Goal: Transaction & Acquisition: Obtain resource

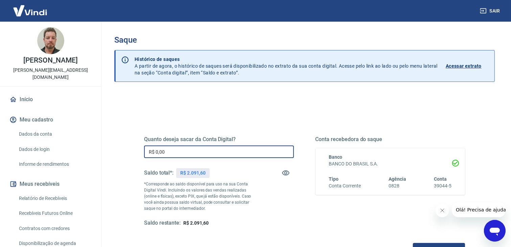
drag, startPoint x: 173, startPoint y: 152, endPoint x: 130, endPoint y: 152, distance: 43.3
click at [130, 153] on div "Quanto deseja sacar da Conta Digital? R$ 0,00 ​ Saldo total*: R$ 2.091,60 *Corr…" at bounding box center [305, 184] width 354 height 157
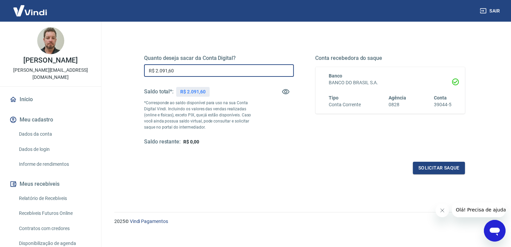
scroll to position [87, 0]
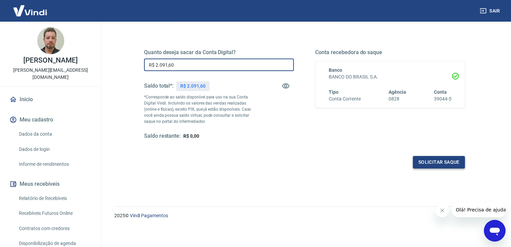
type input "R$ 2.091,60"
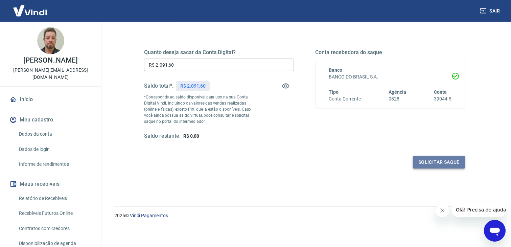
click at [441, 162] on button "Solicitar saque" at bounding box center [439, 162] width 52 height 13
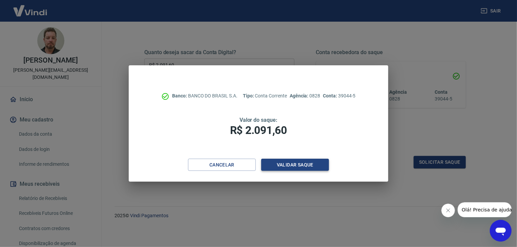
click at [299, 165] on button "Validar saque" at bounding box center [295, 165] width 68 height 13
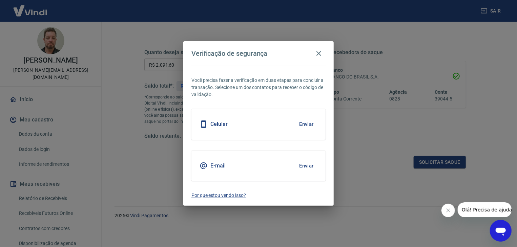
click at [308, 123] on button "Enviar" at bounding box center [306, 124] width 22 height 14
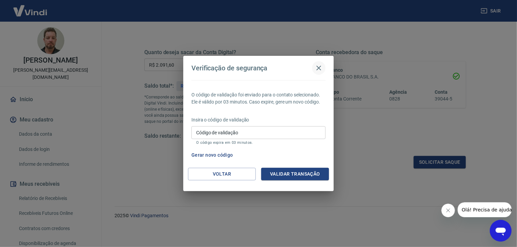
click at [317, 67] on icon "button" at bounding box center [318, 68] width 8 height 8
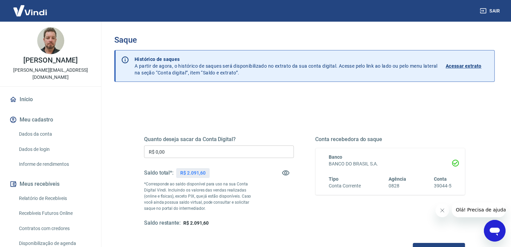
click at [178, 153] on input "R$ 0,00" at bounding box center [219, 152] width 150 height 13
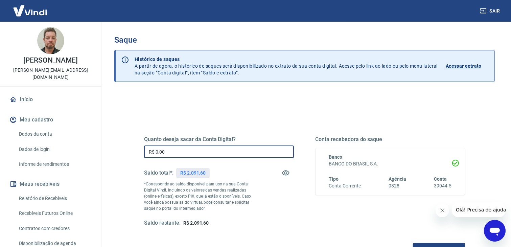
drag, startPoint x: 173, startPoint y: 152, endPoint x: 147, endPoint y: 151, distance: 26.1
click at [147, 151] on input "R$ 0,00" at bounding box center [219, 152] width 150 height 13
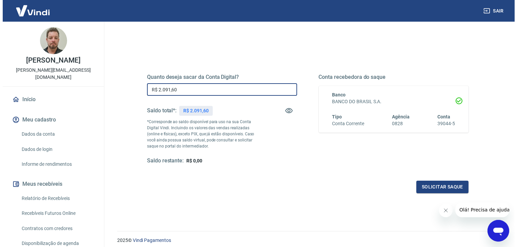
scroll to position [68, 0]
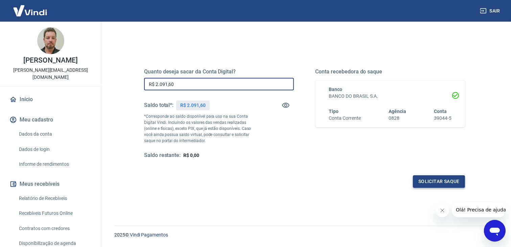
type input "R$ 2.091,60"
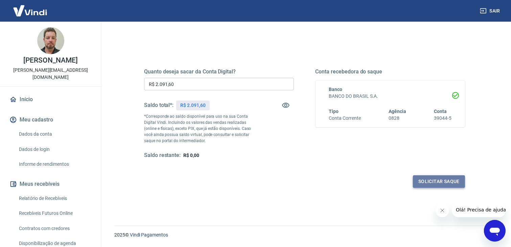
click at [435, 181] on button "Solicitar saque" at bounding box center [439, 181] width 52 height 13
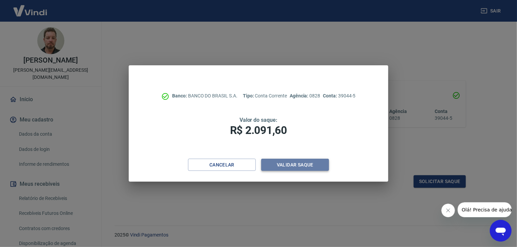
click at [292, 165] on button "Validar saque" at bounding box center [295, 165] width 68 height 13
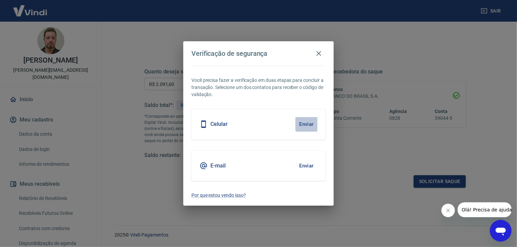
click at [309, 123] on button "Enviar" at bounding box center [306, 124] width 22 height 14
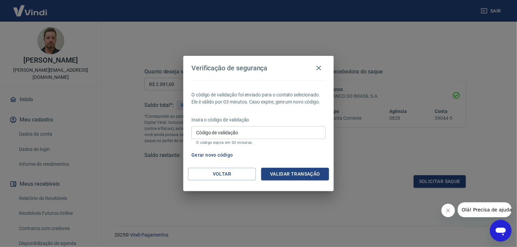
click at [499, 232] on icon "Abrir janela de mensagens" at bounding box center [500, 231] width 10 height 8
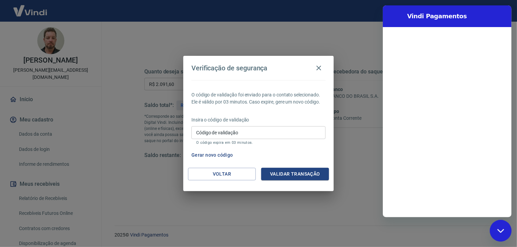
scroll to position [0, 0]
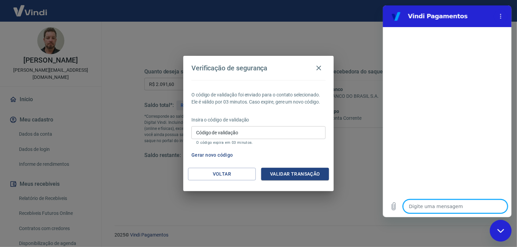
click at [418, 209] on textarea at bounding box center [454, 207] width 104 height 14
type textarea "O"
type textarea "x"
type textarea "Ol"
type textarea "x"
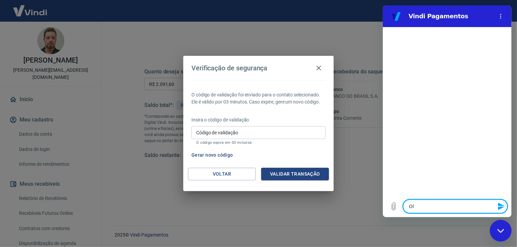
type textarea "Olá"
type textarea "x"
type textarea "Olá"
type textarea "x"
type textarea "Olá"
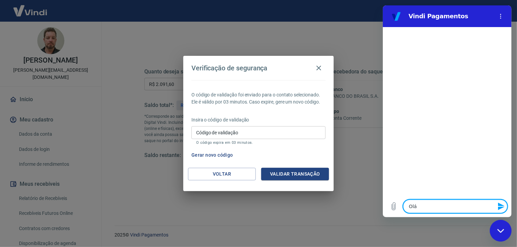
type textarea "x"
type textarea "Olá,"
type textarea "x"
type textarea "Olá,"
type textarea "x"
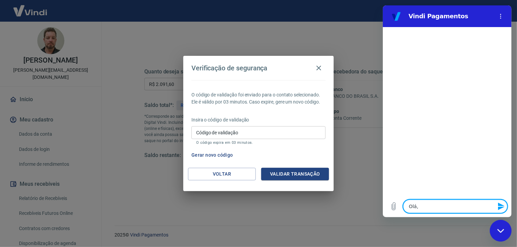
type textarea "Olá, b"
type textarea "x"
type textarea "Olá, bo"
type textarea "x"
type textarea "Olá, bom"
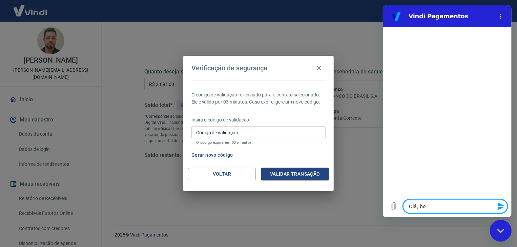
type textarea "x"
type textarea "Olá, bom"
type textarea "x"
type textarea "Olá, bom d"
type textarea "x"
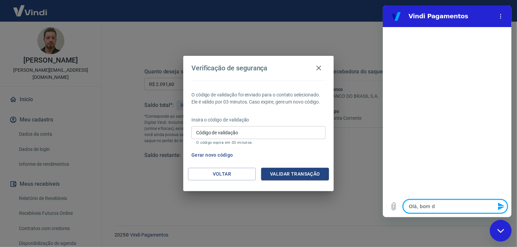
type textarea "Olá, bom di"
type textarea "x"
type textarea "Olá, bom dia"
type textarea "x"
type textarea "Olá, bom dia!"
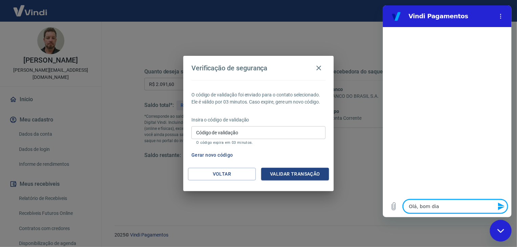
type textarea "x"
type textarea "Olá, bom dia!"
type textarea "x"
type textarea "Olá, bom dia! N"
type textarea "x"
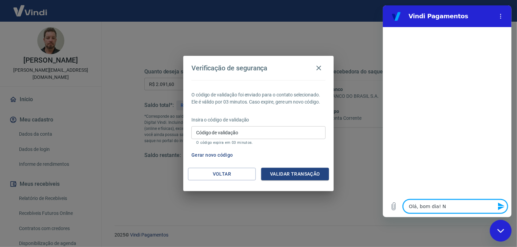
type textarea "Olá, bom dia! Nã"
type textarea "x"
type textarea "Olá, bom dia! Não"
type textarea "x"
type textarea "Olá, bom dia! Não"
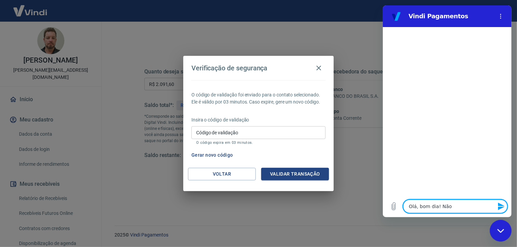
type textarea "x"
type textarea "Olá, bom dia! Não e"
type textarea "x"
type textarea "Olá, bom dia! Não es"
type textarea "x"
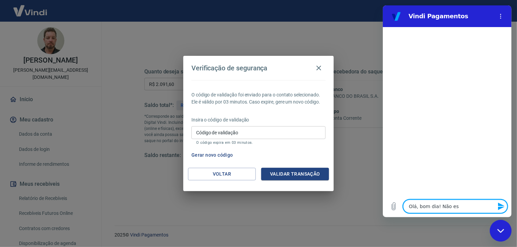
type textarea "Olá, bom dia! Não est"
type textarea "x"
type textarea "Olá, bom dia! Não esto"
type textarea "x"
type textarea "Olá, bom dia! Não estou"
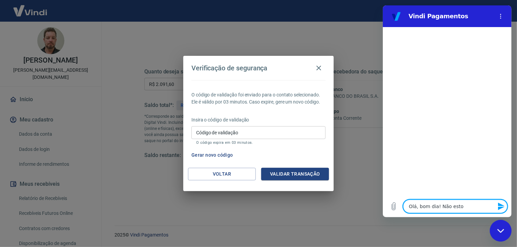
type textarea "x"
type textarea "Olá, bom dia! Não estou"
type textarea "x"
type textarea "Olá, bom dia! Não estou r"
type textarea "x"
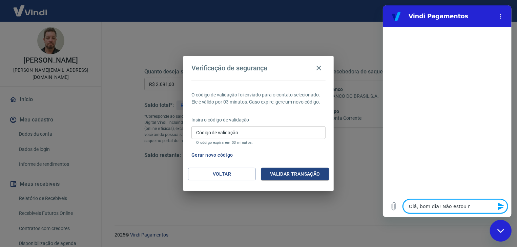
type textarea "Olá, bom dia! Não estou re"
type textarea "x"
type textarea "Olá, bom dia! Não estou rec"
type textarea "x"
type textarea "Olá, bom dia! Não estou rece"
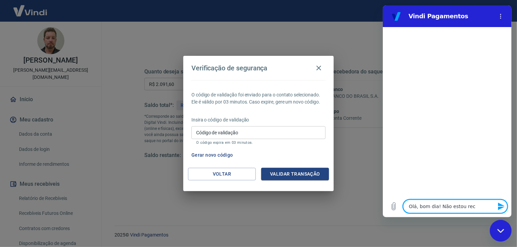
type textarea "x"
type textarea "Olá, bom dia! Não estou receb"
type textarea "x"
type textarea "Olá, bom dia! Não estou recebe"
type textarea "x"
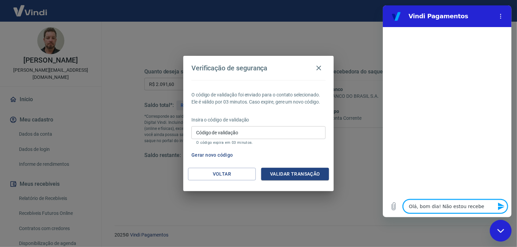
type textarea "Olá, bom dia! Não estou receben"
type textarea "x"
type textarea "Olá, bom dia! Não estou recebend"
type textarea "x"
type textarea "Olá, bom dia! Não estou recebendo"
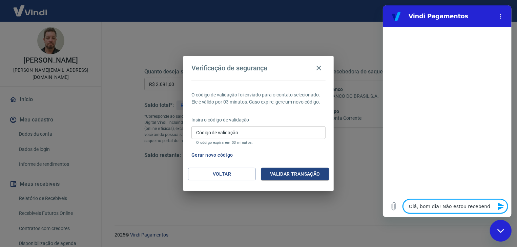
type textarea "x"
type textarea "Olá, bom dia! Não estou recebendo"
type textarea "x"
type textarea "Olá, bom dia! Não estou recebendo o"
type textarea "x"
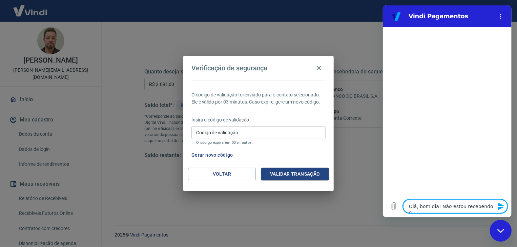
type textarea "Olá, bom dia! Não estou recebendo o"
type textarea "x"
type textarea "Olá, bom dia! Não estou recebendo o c"
type textarea "x"
type textarea "Olá, bom dia! Não estou recebendo o co"
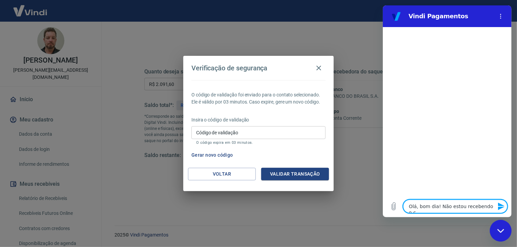
type textarea "x"
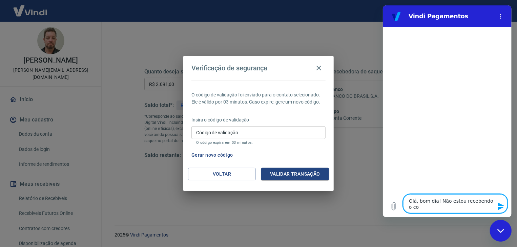
type textarea "Olá, bom dia! Não estou recebendo o cod"
type textarea "x"
type textarea "Olá, bom dia! Não estou recebendo o codi"
type textarea "x"
type textarea "Olá, bom dia! Não estou recebendo o codig"
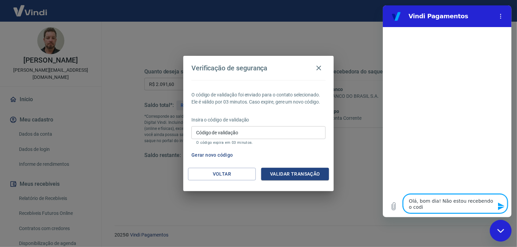
type textarea "x"
type textarea "Olá, bom dia! Não estou recebendo o codigo"
type textarea "x"
type textarea "Olá, bom dia! Não estou recebendo o codigo"
type textarea "x"
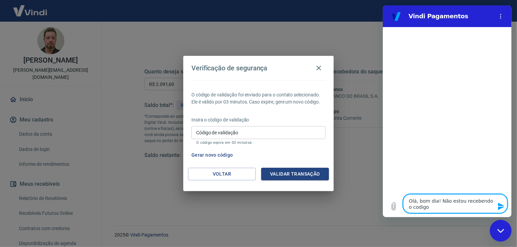
type textarea "Olá, bom dia! Não estou recebendo o codigo v"
type textarea "x"
type textarea "Olá, bom dia! Não estou recebendo o codigo vi"
type textarea "x"
type textarea "Olá, bom dia! Não estou recebendo o codigo via"
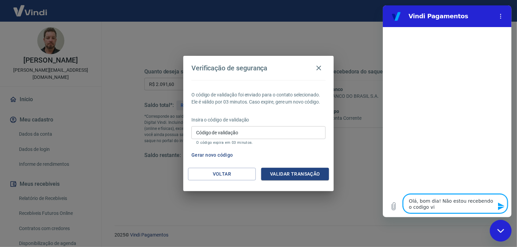
type textarea "x"
type textarea "Olá, bom dia! Não estou recebendo o codigo via"
type textarea "x"
type textarea "Olá, bom dia! Não estou recebendo o codigo via S"
type textarea "x"
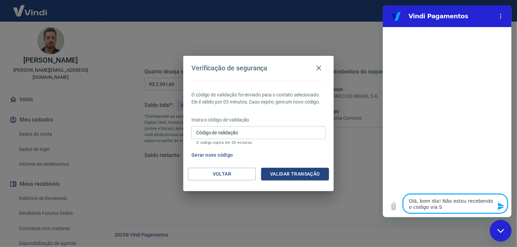
type textarea "Olá, bom dia! Não estou recebendo o codigo via SM"
type textarea "x"
type textarea "Olá, bom dia! Não estou recebendo o codigo via SMS"
type textarea "x"
type textarea "Olá, bom dia! Não estou recebendo o codigo via SMS"
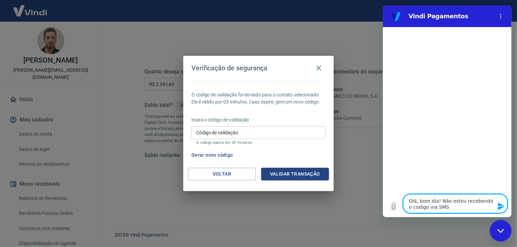
type textarea "x"
type textarea "Olá, bom dia! Não estou recebendo o codigo via SMS p"
type textarea "x"
type textarea "Olá, bom dia! Não estou recebendo o codigo via SMS pa"
type textarea "x"
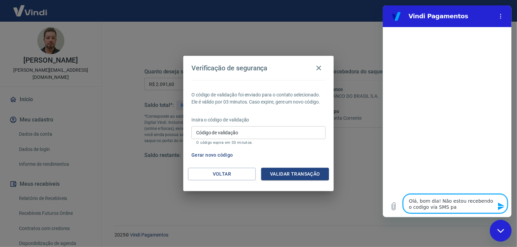
type textarea "Olá, bom dia! Não estou recebendo o codigo via SMS par"
type textarea "x"
type textarea "Olá, bom dia! Não estou recebendo o codigo via SMS para"
type textarea "x"
type textarea "Olá, bom dia! Não estou recebendo o codigo via SMS para"
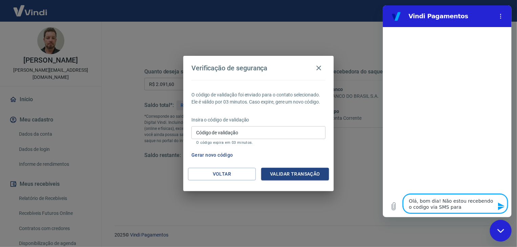
type textarea "x"
type textarea "Olá, bom dia! Não estou recebendo o codigo via SMS para a"
type textarea "x"
type textarea "Olá, bom dia! Não estou recebendo o codigo via SMS para au"
type textarea "x"
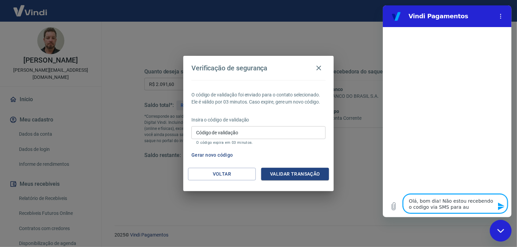
type textarea "Olá, bom dia! Não estou recebendo o codigo via SMS para aut"
type textarea "x"
type textarea "Olá, bom dia! Não estou recebendo o codigo via SMS para auto"
type textarea "x"
type textarea "Olá, bom dia! Não estou recebendo o codigo via SMS para autor"
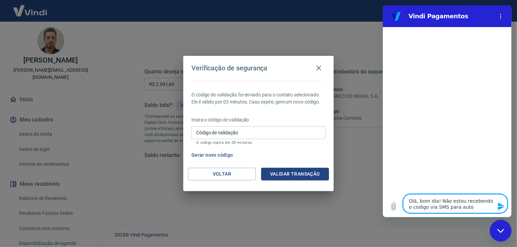
type textarea "x"
type textarea "Olá, bom dia! Não estou recebendo o codigo via SMS para autori"
type textarea "x"
type textarea "Olá, bom dia! Não estou recebendo o codigo via SMS para autoriz"
type textarea "x"
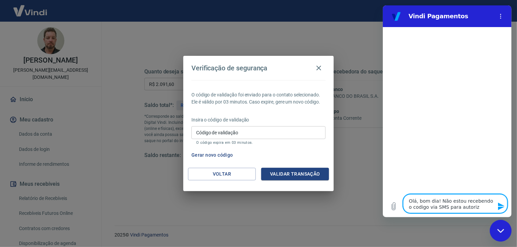
type textarea "Olá, bom dia! Não estou recebendo o codigo via SMS para autoriza"
type textarea "x"
type textarea "Olá, bom dia! Não estou recebendo o codigo via SMS para autorizaç"
type textarea "x"
type textarea "Olá, bom dia! Não estou recebendo o codigo via SMS para autorizaçã"
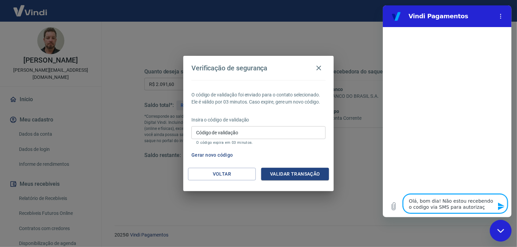
type textarea "x"
type textarea "Olá, bom dia! Não estou recebendo o codigo via SMS para autorização"
type textarea "x"
type textarea "Olá, bom dia! Não estou recebendo o codigo via SMS para autorização"
type textarea "x"
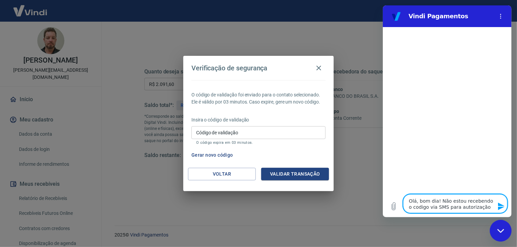
type textarea "Olá, bom dia! Não estou recebendo o codigo via SMS para autorização d"
type textarea "x"
type textarea "Olá, bom dia! Não estou recebendo o codigo via SMS para autorização da"
type textarea "x"
type textarea "Olá, bom dia! Não estou recebendo o codigo via SMS para autorização das"
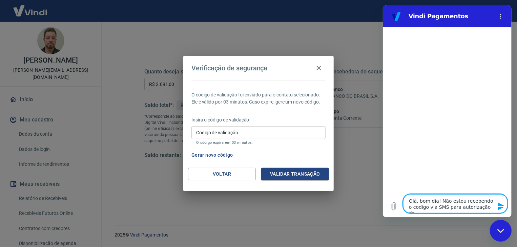
type textarea "x"
type textarea "Olá, bom dia! Não estou recebendo o codigo via SMS para autorização das"
type textarea "x"
type textarea "Olá, bom dia! Não estou recebendo o codigo via SMS para autorização das t"
type textarea "x"
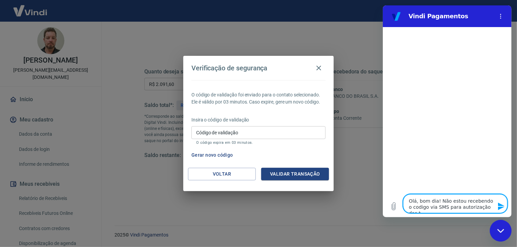
type textarea "Olá, bom dia! Não estou recebendo o codigo via SMS para autorização das tr"
type textarea "x"
type textarea "Olá, bom dia! Não estou recebendo o codigo via SMS para autorização das tra"
type textarea "x"
type textarea "Olá, bom dia! Não estou recebendo o codigo via SMS para autorização das tran"
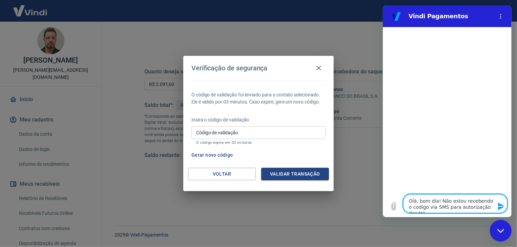
type textarea "x"
type textarea "Olá, bom dia! Não estou recebendo o codigo via SMS para autorização das trans"
type textarea "x"
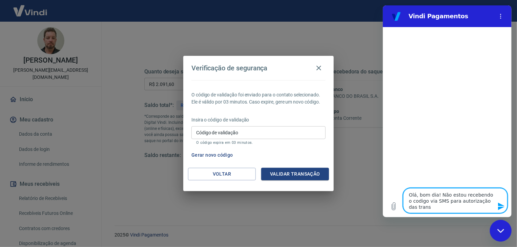
type textarea "Olá, bom dia! Não estou recebendo o codigo via SMS para autorização das transa"
type textarea "x"
type textarea "Olá, bom dia! Não estou recebendo o codigo via SMS para autorização das transaç"
type textarea "x"
type textarea "Olá, bom dia! Não estou recebendo o codigo via SMS para autorização das transaçõ"
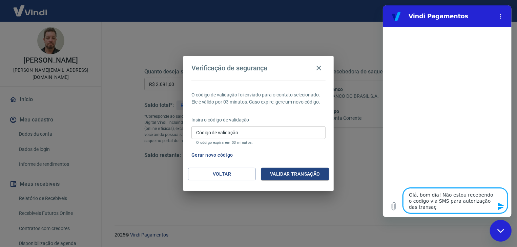
type textarea "x"
type textarea "Olá, bom dia! Não estou recebendo o codigo via SMS para autorização das transaç…"
type textarea "x"
type textarea "Olá, bom dia! Não estou recebendo o codigo via SMS para autorização das transaç…"
type textarea "x"
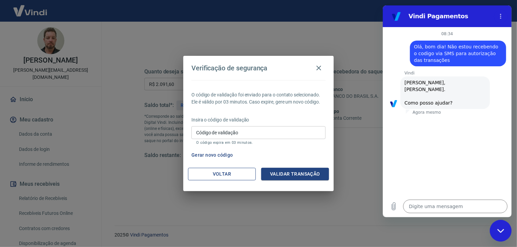
click at [221, 178] on button "Voltar" at bounding box center [222, 174] width 68 height 13
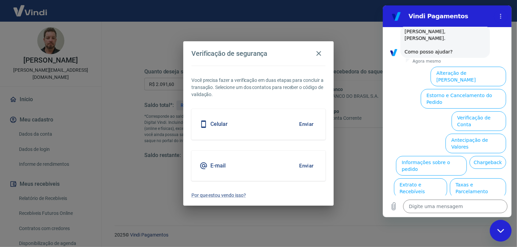
scroll to position [53, 0]
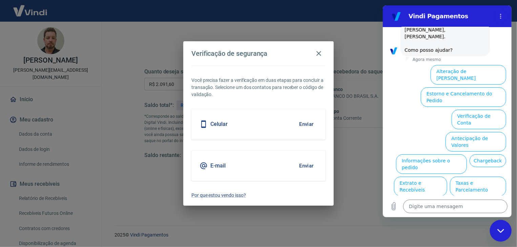
click at [304, 164] on button "Enviar" at bounding box center [306, 166] width 22 height 14
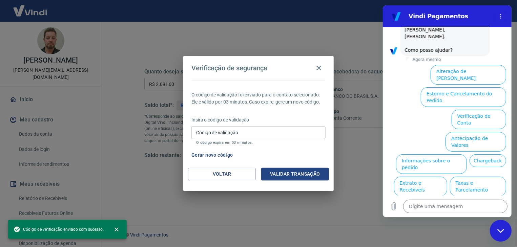
type textarea "x"
click at [227, 134] on input "Código de validação" at bounding box center [258, 132] width 134 height 13
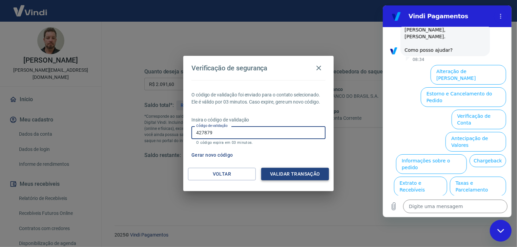
type input "427879"
click at [295, 178] on button "Validar transação" at bounding box center [295, 174] width 68 height 13
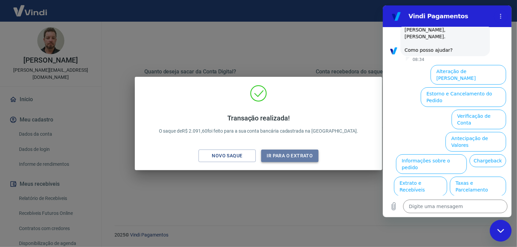
click at [292, 158] on button "Ir para o extrato" at bounding box center [289, 156] width 57 height 13
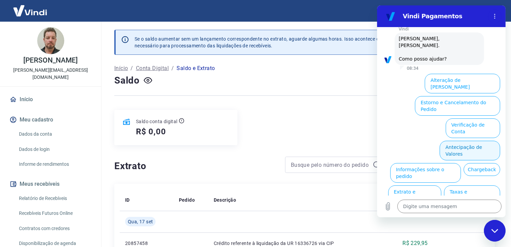
scroll to position [53, 0]
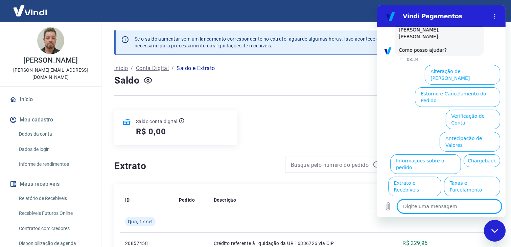
click at [417, 210] on textarea at bounding box center [449, 207] width 104 height 14
type textarea "s"
type textarea "x"
type textarea "se"
type textarea "x"
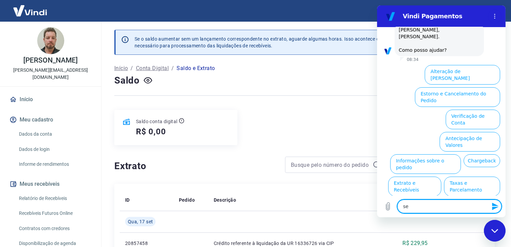
type textarea "seg"
type textarea "x"
type textarea "segu"
type textarea "x"
type textarea "segue"
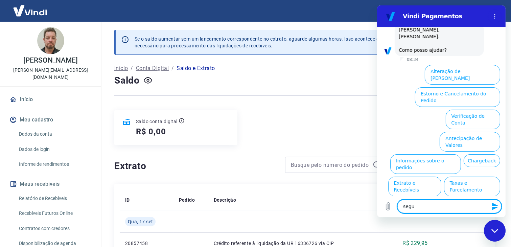
type textarea "x"
type textarea "segue"
type textarea "x"
type textarea "segue a"
type textarea "x"
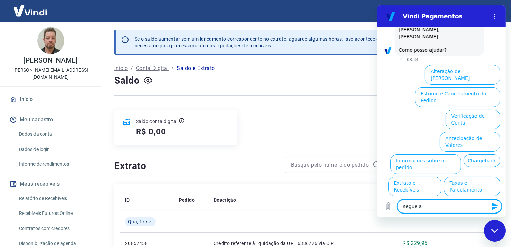
type textarea "segue ac"
type textarea "x"
type textarea "segue aci"
type textarea "x"
type textarea "segue acim"
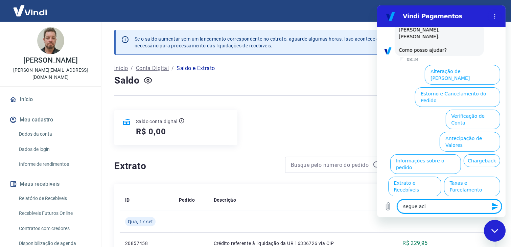
type textarea "x"
type textarea "segue acima"
type textarea "x"
type textarea "segue acima"
type textarea "x"
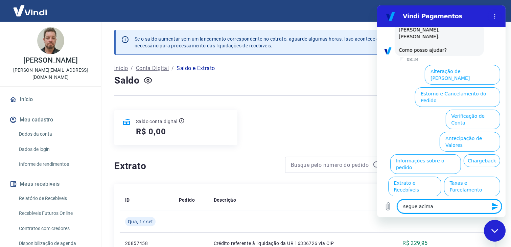
type textarea "segue acima o"
type textarea "x"
type textarea "segue acima o"
type textarea "x"
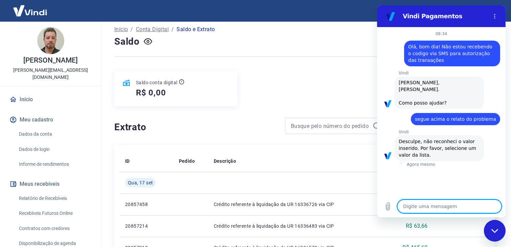
scroll to position [0, 0]
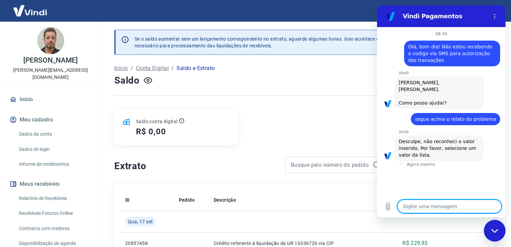
click at [416, 202] on textarea at bounding box center [449, 207] width 104 height 14
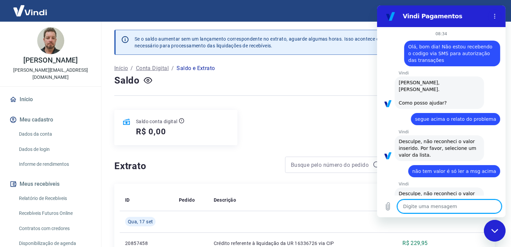
scroll to position [18, 0]
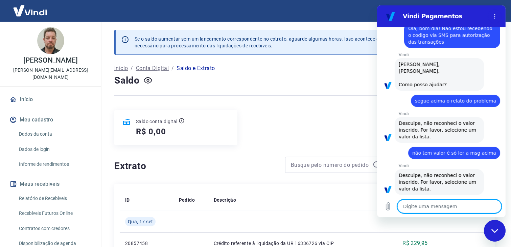
click at [427, 202] on textarea at bounding box center [449, 207] width 104 height 14
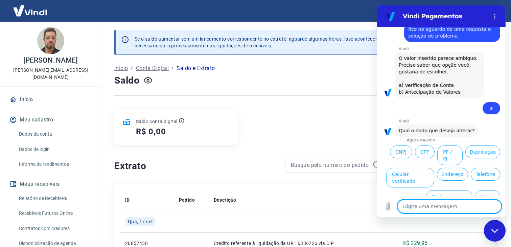
scroll to position [198, 0]
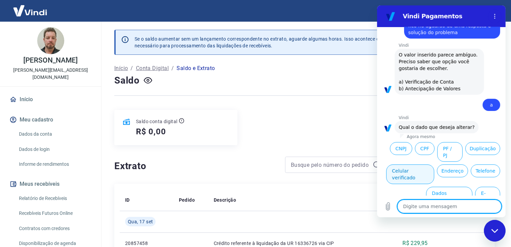
click at [434, 165] on button "Celular verificado" at bounding box center [410, 175] width 48 height 20
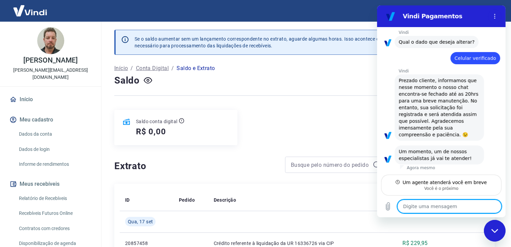
scroll to position [276, 0]
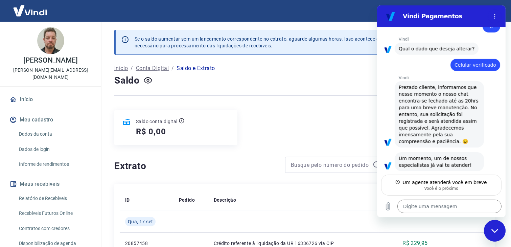
click at [495, 230] on icon "Fechar janela de mensagens" at bounding box center [494, 230] width 7 height 4
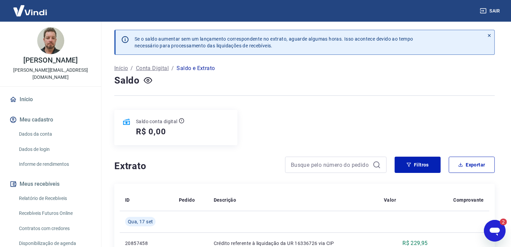
scroll to position [0, 0]
click at [492, 232] on icon "Abrir janela de mensagens, 2 mensagens não lidas" at bounding box center [495, 230] width 12 height 12
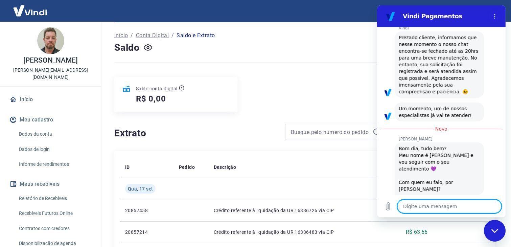
scroll to position [34, 0]
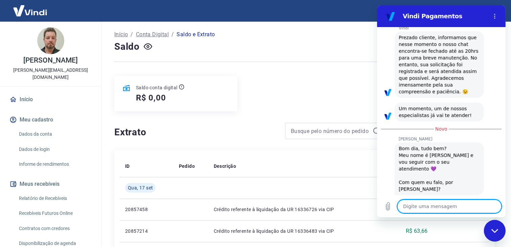
click at [419, 209] on textarea at bounding box center [449, 207] width 104 height 14
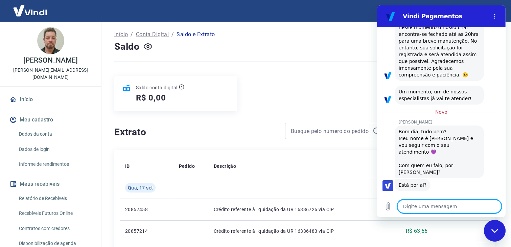
scroll to position [342, 0]
click at [422, 206] on textarea "Rafael. Yudo bem?" at bounding box center [449, 207] width 104 height 14
click at [417, 205] on textarea "Rafael. Tudo bem?" at bounding box center [449, 207] width 104 height 14
click at [466, 207] on textarea "Rafael aqui. Tudo bem?" at bounding box center [449, 207] width 104 height 14
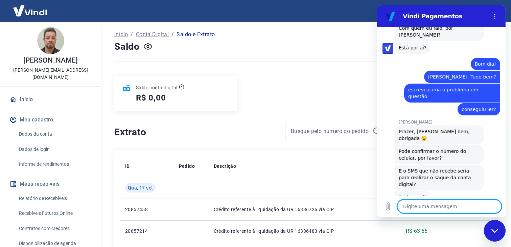
scroll to position [482, 0]
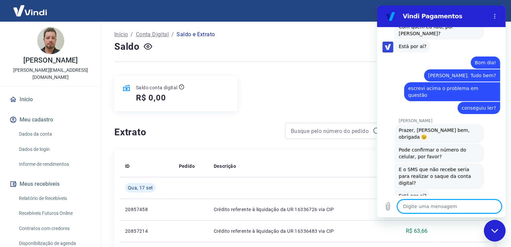
click at [425, 202] on textarea at bounding box center [449, 207] width 104 height 14
click at [415, 206] on textarea at bounding box center [449, 207] width 104 height 14
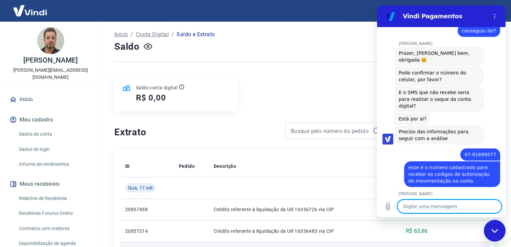
scroll to position [560, 0]
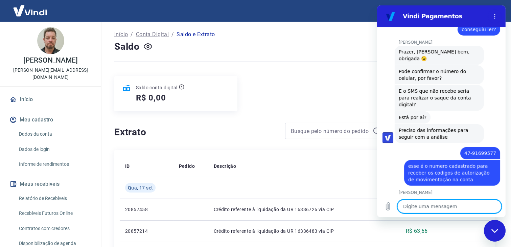
click at [419, 205] on textarea at bounding box center [449, 207] width 104 height 14
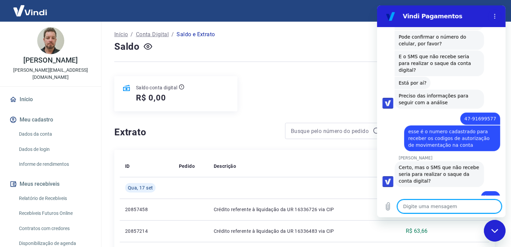
scroll to position [596, 0]
